Goal: Transaction & Acquisition: Purchase product/service

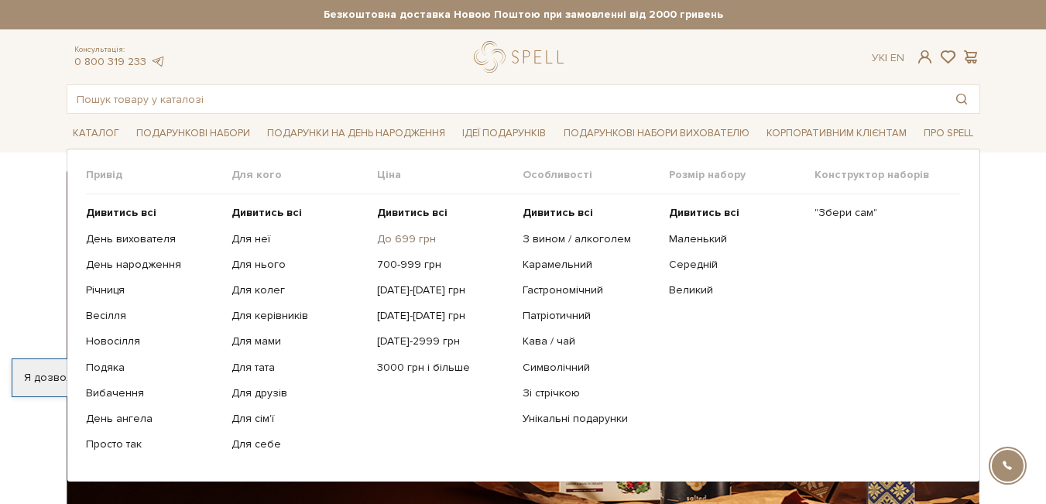
click at [400, 242] on link "До 699 грн" at bounding box center [444, 239] width 134 height 14
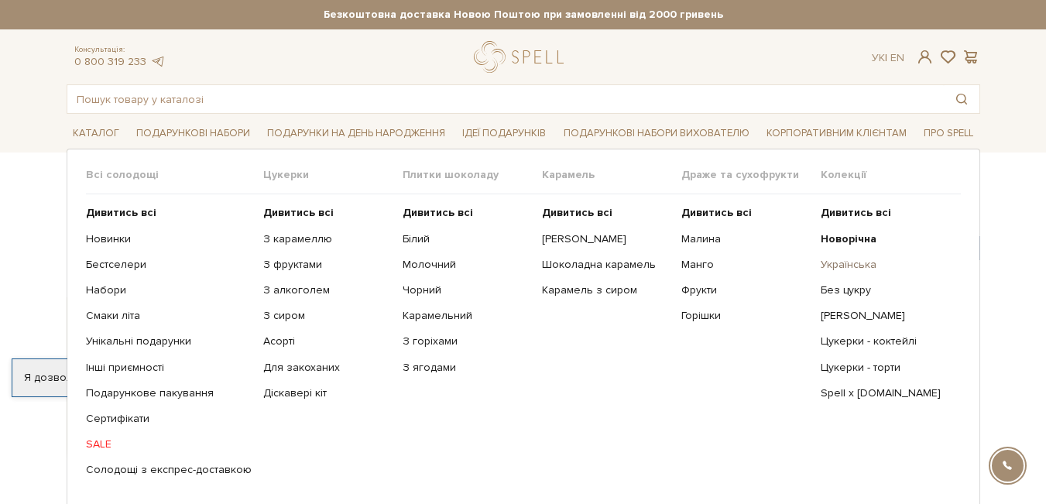
click at [859, 267] on link "Українська" at bounding box center [885, 265] width 128 height 14
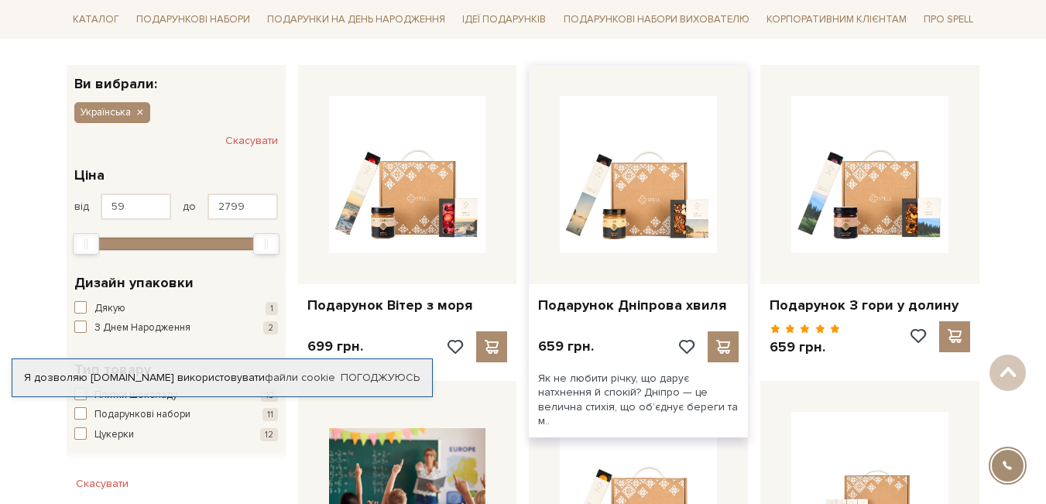
scroll to position [155, 0]
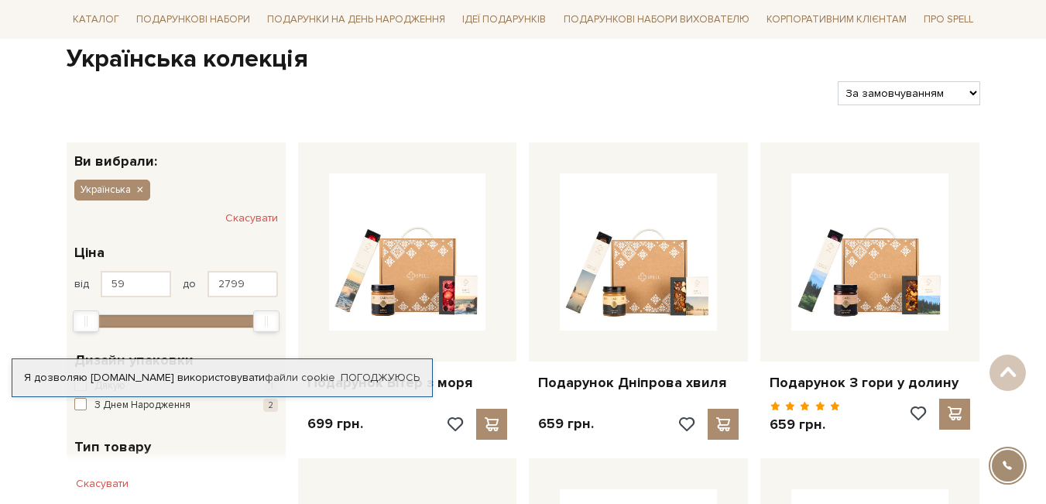
click at [881, 93] on select "За замовчуванням За Ціною (зростання) За Ціною (зменшення) Новинки За популярні…" at bounding box center [909, 93] width 142 height 24
select select "https://spellchocolate.com/our-productions/ukrajinska?sort=p.price&order=ASC"
click at [838, 81] on select "За замовчуванням За Ціною (зростання) За Ціною (зменшення) Новинки За популярні…" at bounding box center [909, 93] width 142 height 24
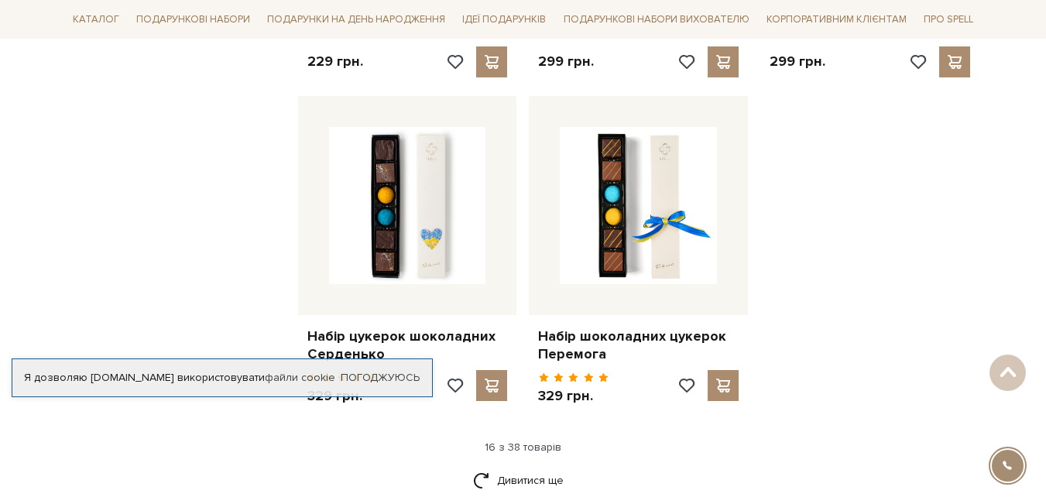
scroll to position [1936, 0]
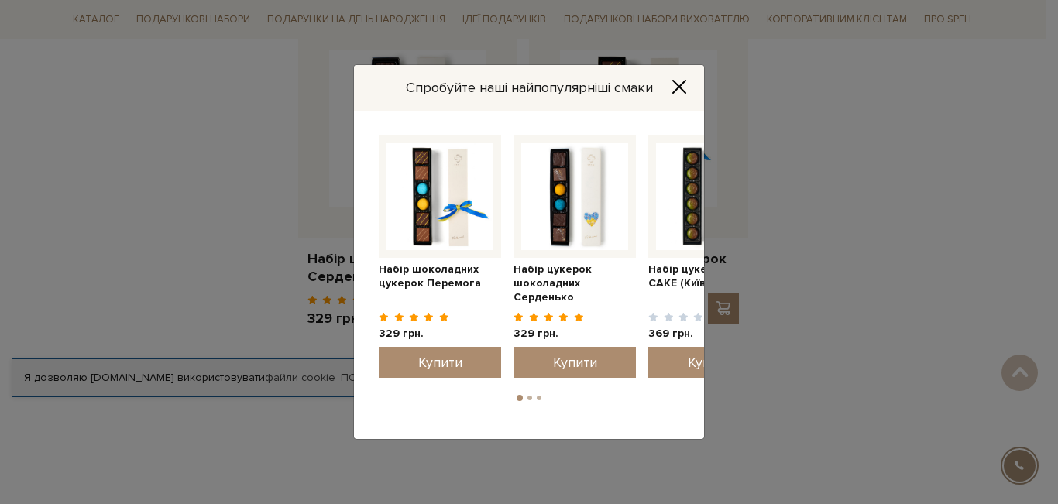
click at [677, 88] on icon "Close" at bounding box center [679, 87] width 12 height 12
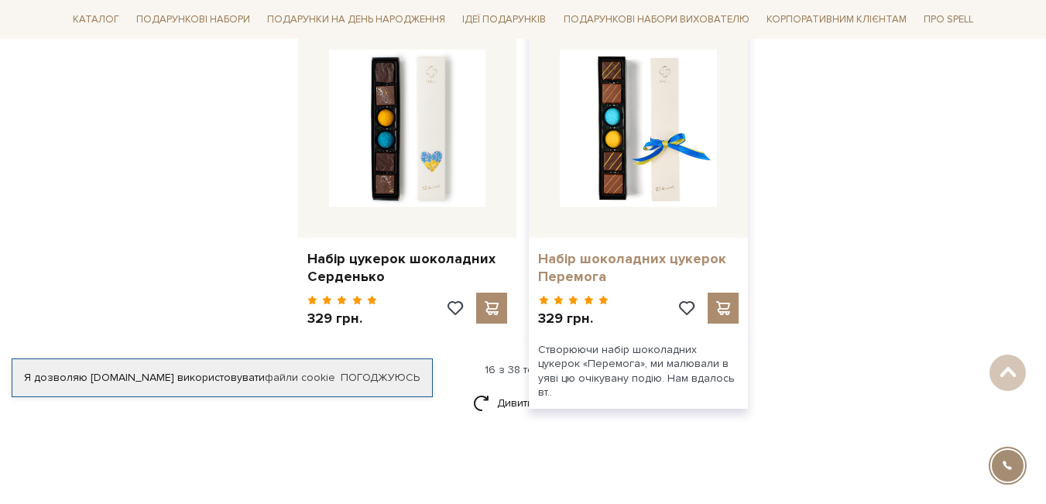
scroll to position [2014, 0]
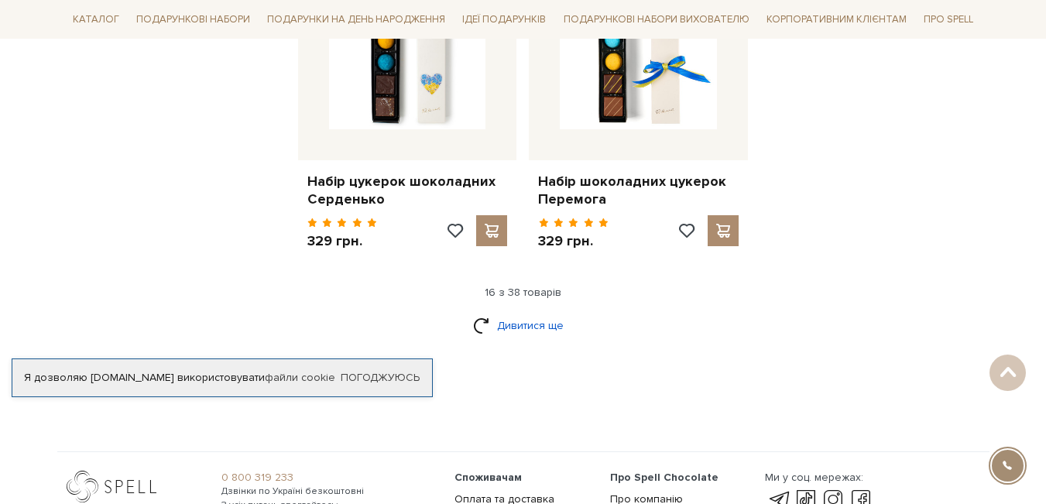
click at [532, 312] on link "Дивитися ще" at bounding box center [523, 325] width 101 height 27
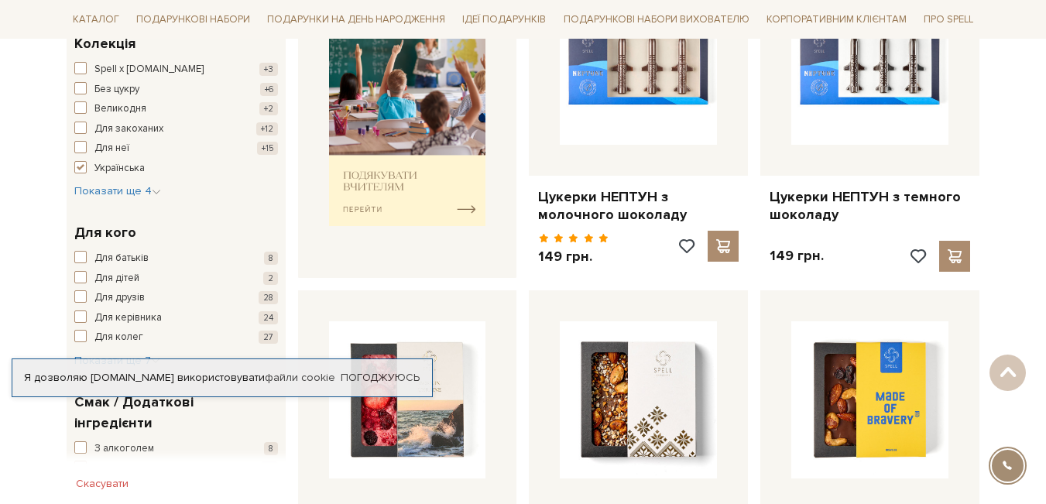
scroll to position [355, 0]
